Goal: Information Seeking & Learning: Find specific fact

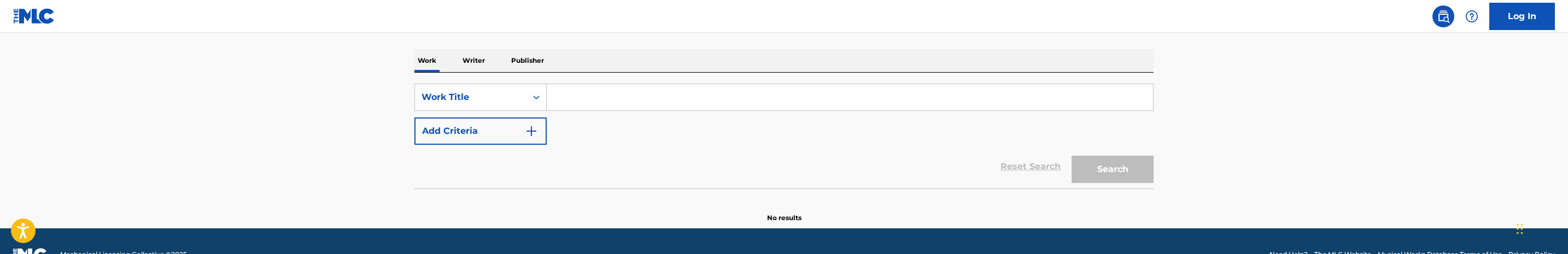
scroll to position [187, 0]
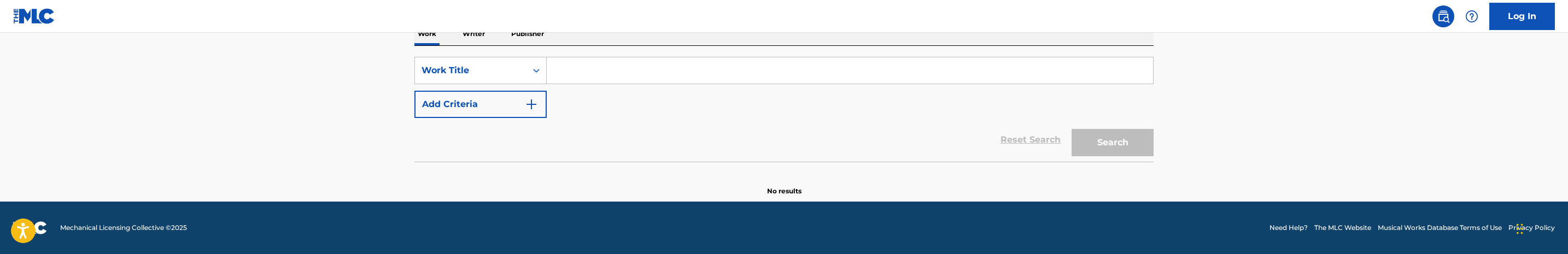
click at [625, 75] on input "Search Form" at bounding box center [850, 70] width 606 height 26
click at [479, 35] on p "Writer" at bounding box center [474, 34] width 29 height 23
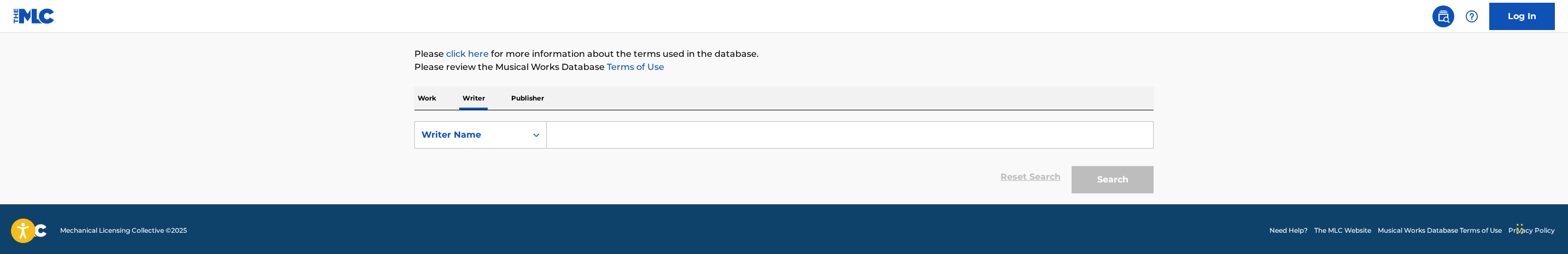
scroll to position [125, 0]
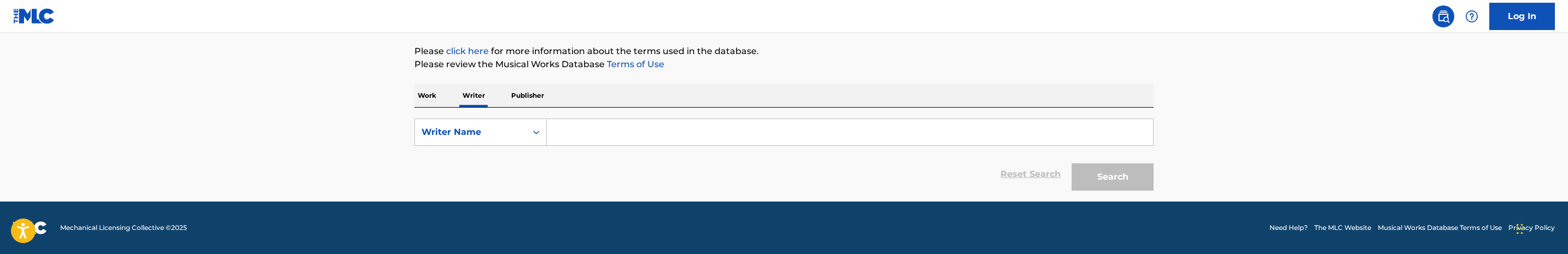
click at [635, 137] on input "Search Form" at bounding box center [850, 132] width 606 height 26
click at [590, 128] on input "Search Form" at bounding box center [850, 132] width 606 height 26
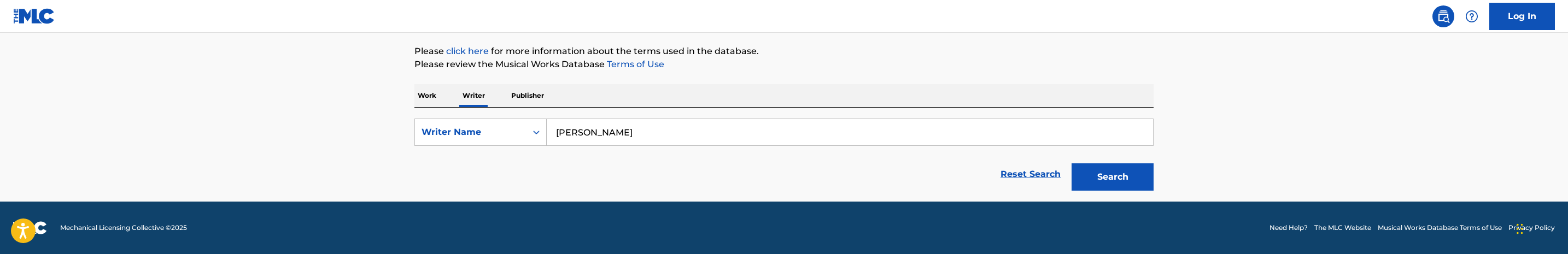
click at [1071, 163] on button "Search" at bounding box center [1112, 177] width 82 height 27
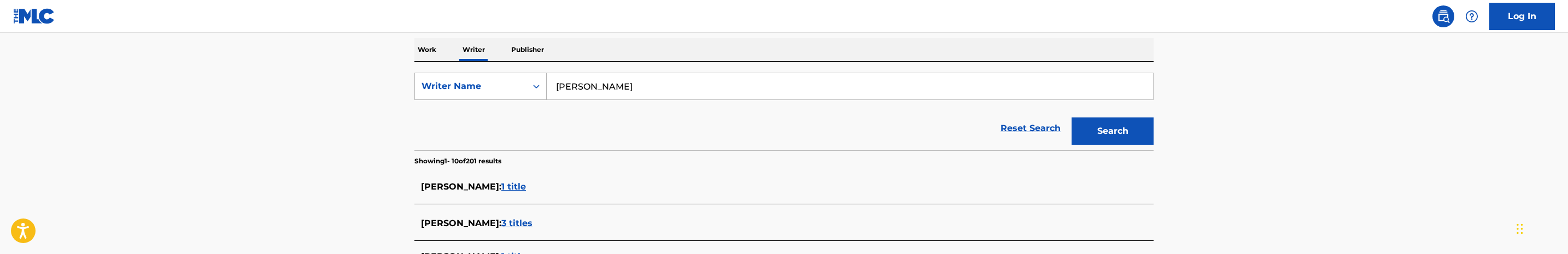
scroll to position [161, 0]
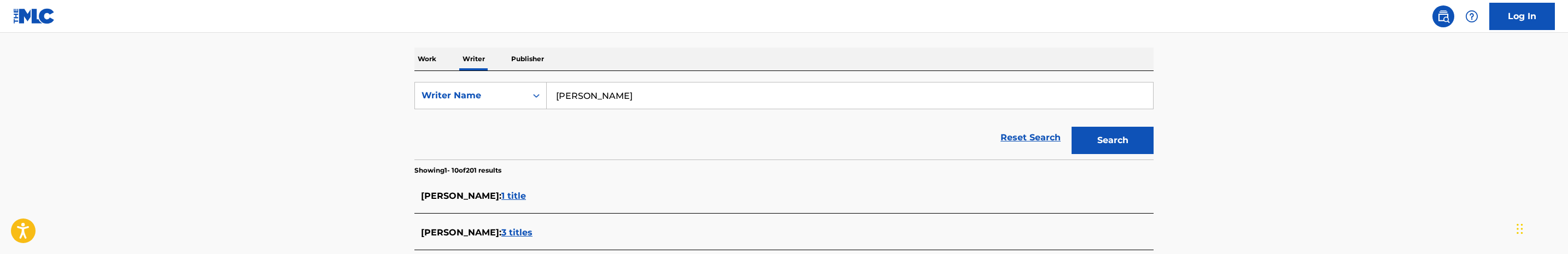
click at [558, 94] on input "[PERSON_NAME]" at bounding box center [850, 95] width 606 height 26
type input "[PERSON_NAME]"
click at [1071, 126] on button "Search" at bounding box center [1112, 140] width 82 height 27
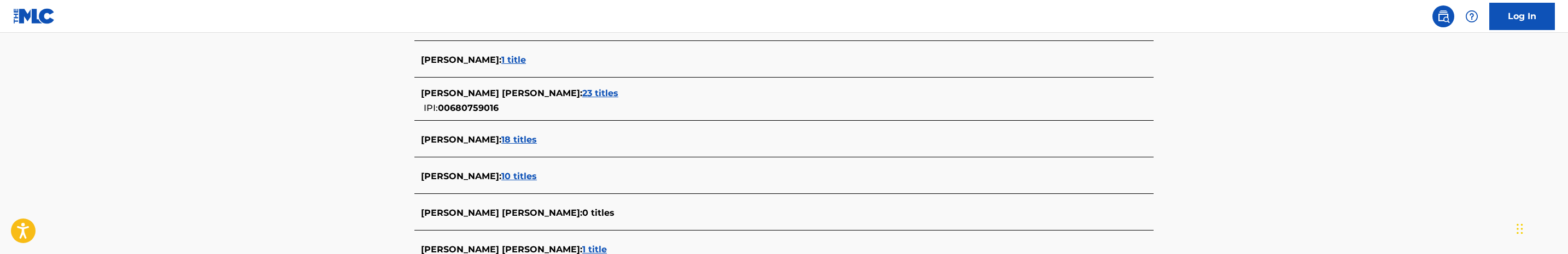
scroll to position [489, 0]
